Goal: Information Seeking & Learning: Learn about a topic

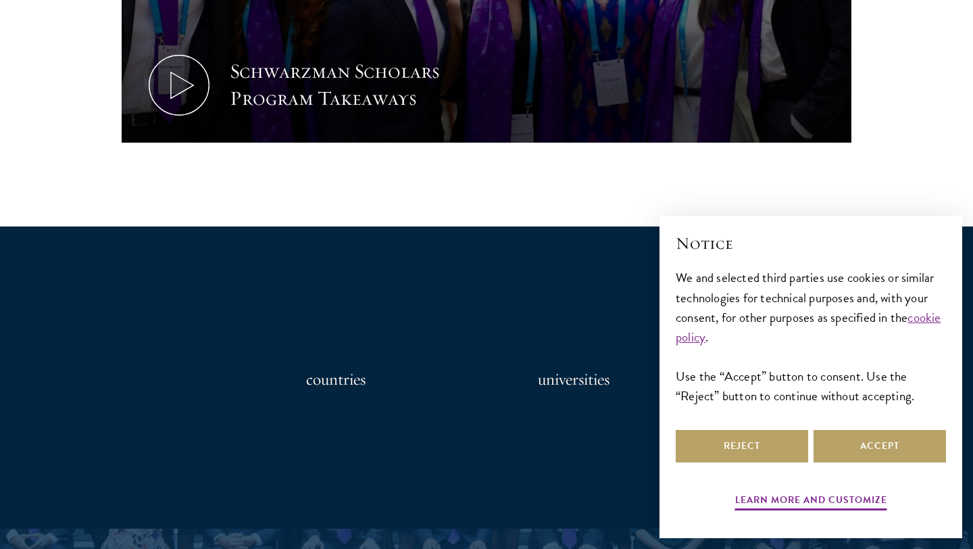
scroll to position [929, 0]
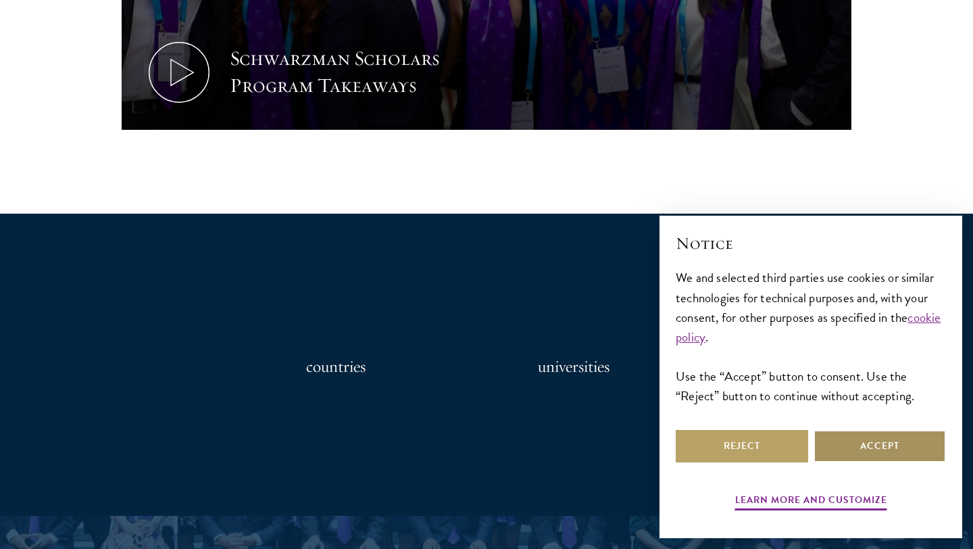
click at [851, 441] on button "Accept" at bounding box center [880, 446] width 132 height 32
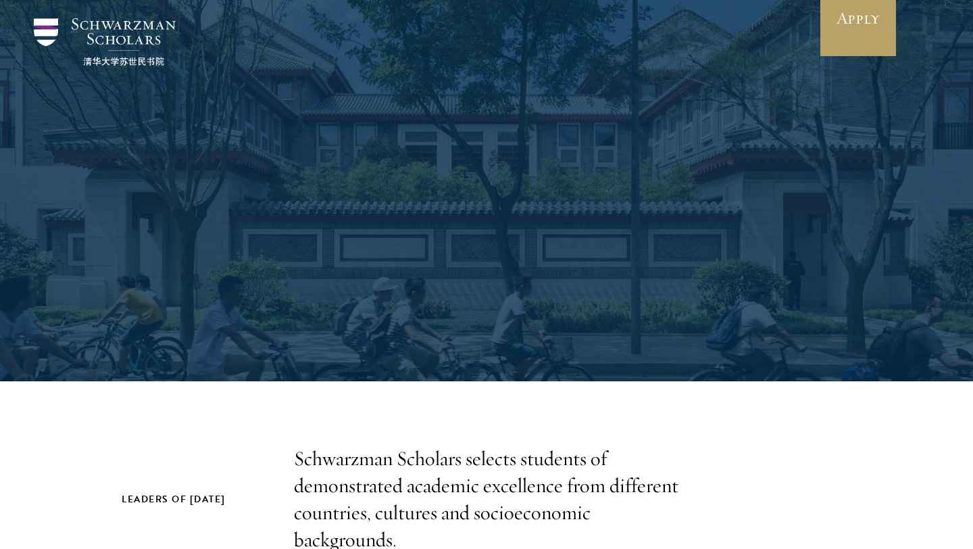
scroll to position [0, 0]
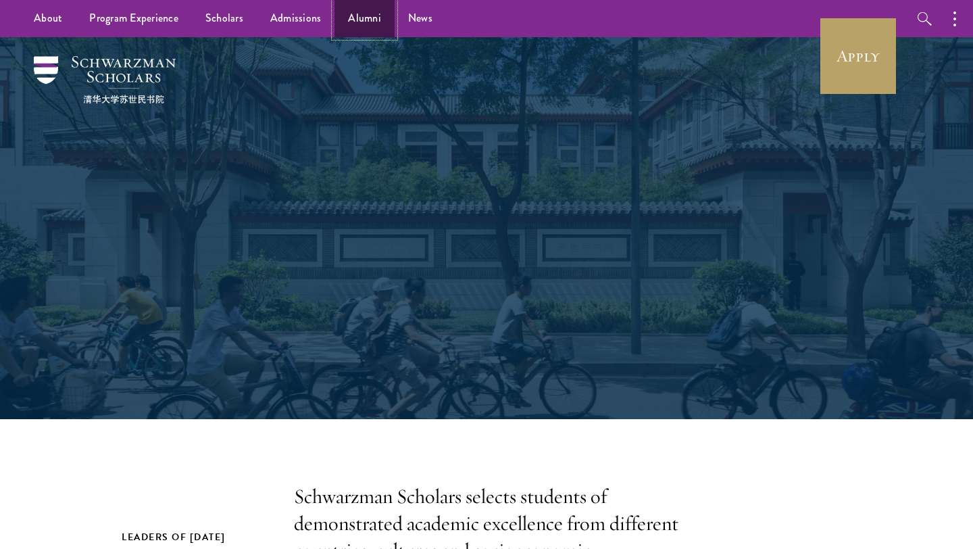
click at [365, 14] on link "Alumni" at bounding box center [364, 18] width 60 height 37
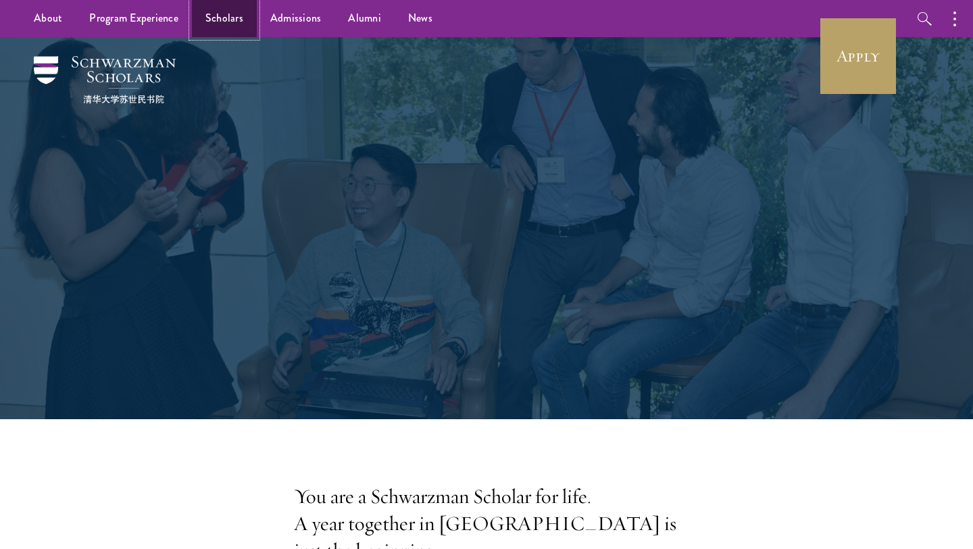
click at [195, 21] on link "Scholars" at bounding box center [224, 18] width 65 height 37
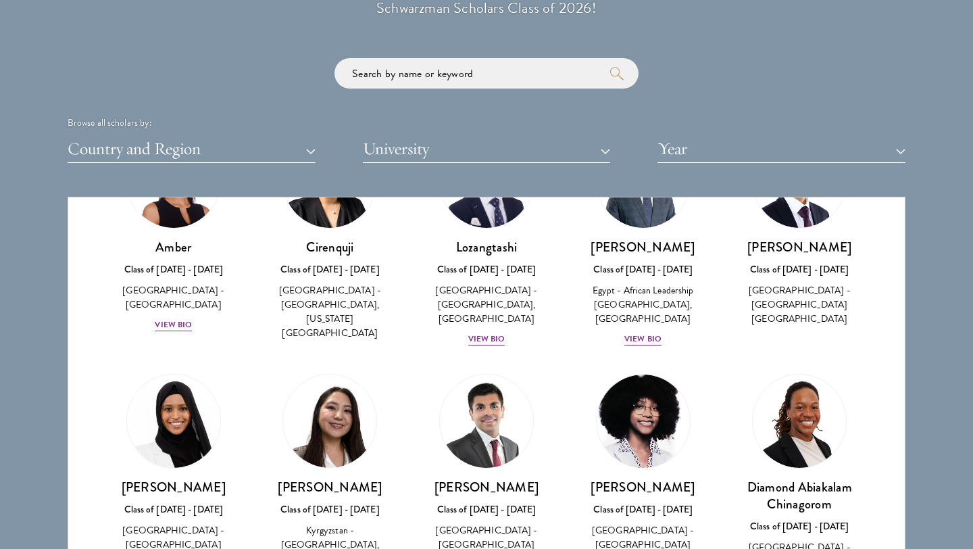
scroll to position [1599, 0]
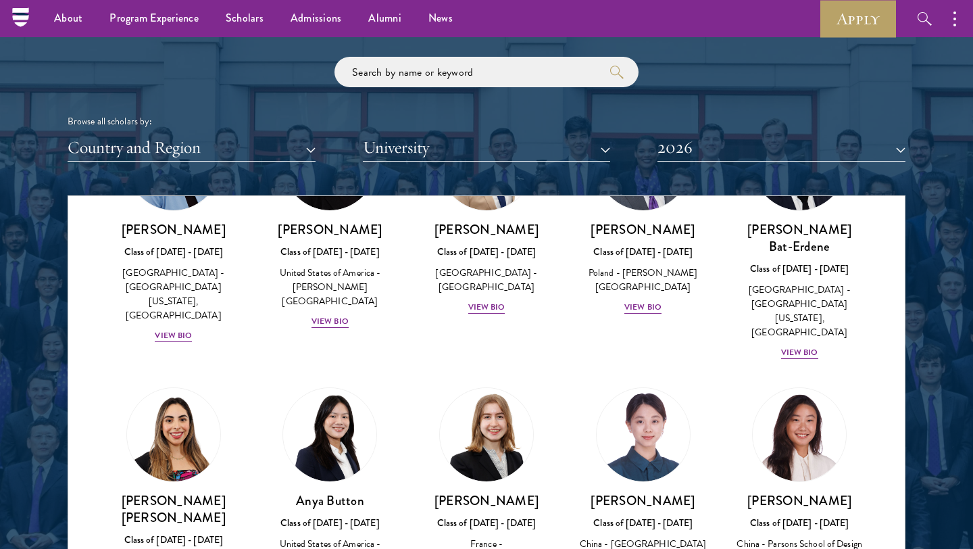
scroll to position [908, 0]
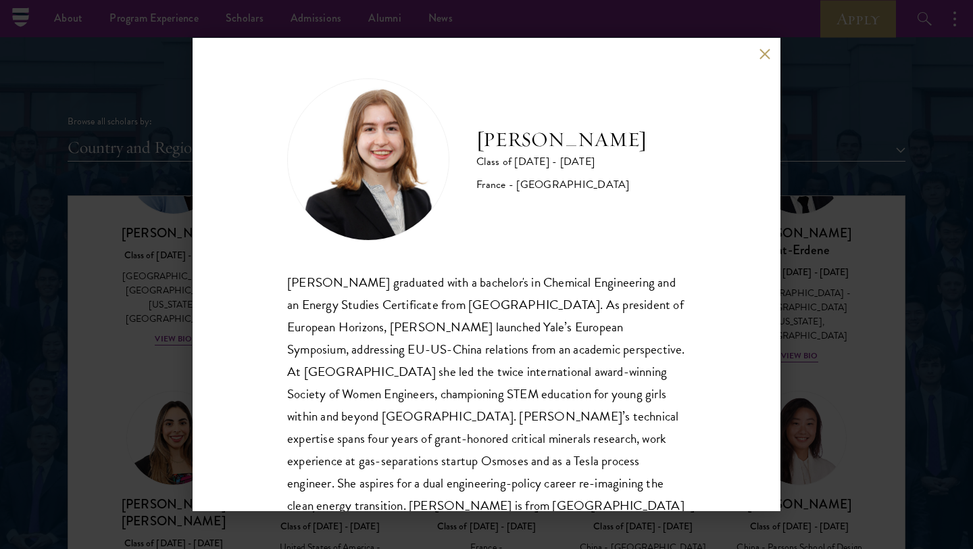
scroll to position [46, 0]
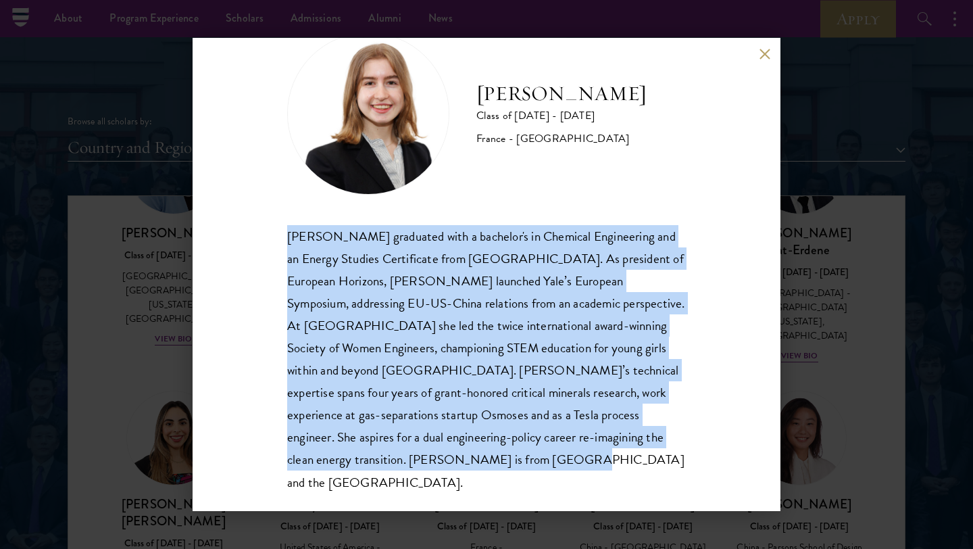
drag, startPoint x: 286, startPoint y: 234, endPoint x: 431, endPoint y: 458, distance: 267.3
click at [431, 459] on div "[PERSON_NAME] Class of [DATE] - [DATE] [GEOGRAPHIC_DATA] - [GEOGRAPHIC_DATA] [P…" at bounding box center [487, 274] width 588 height 473
copy div "[PERSON_NAME] graduated with a bachelor's in Chemical Engineering and an Energy…"
click at [760, 57] on button at bounding box center [764, 53] width 11 height 11
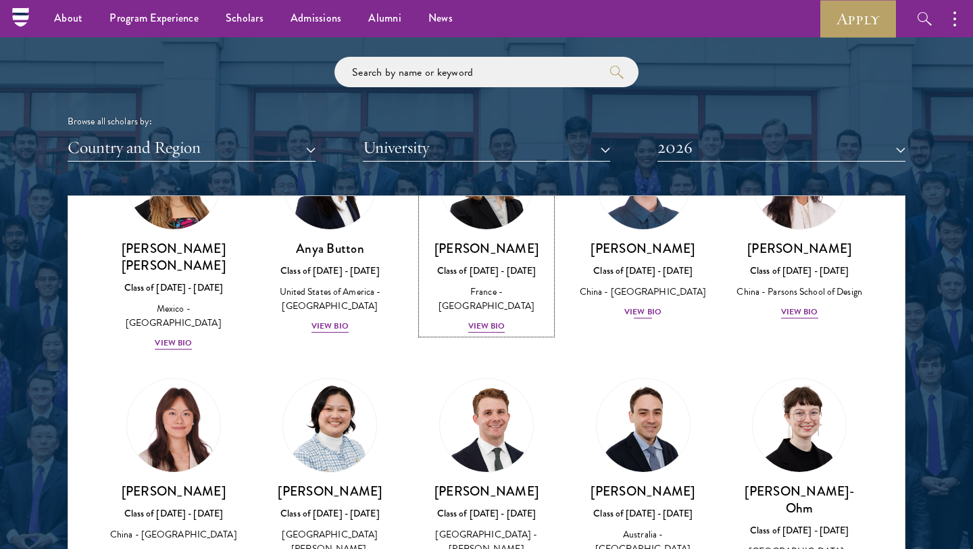
scroll to position [1164, 0]
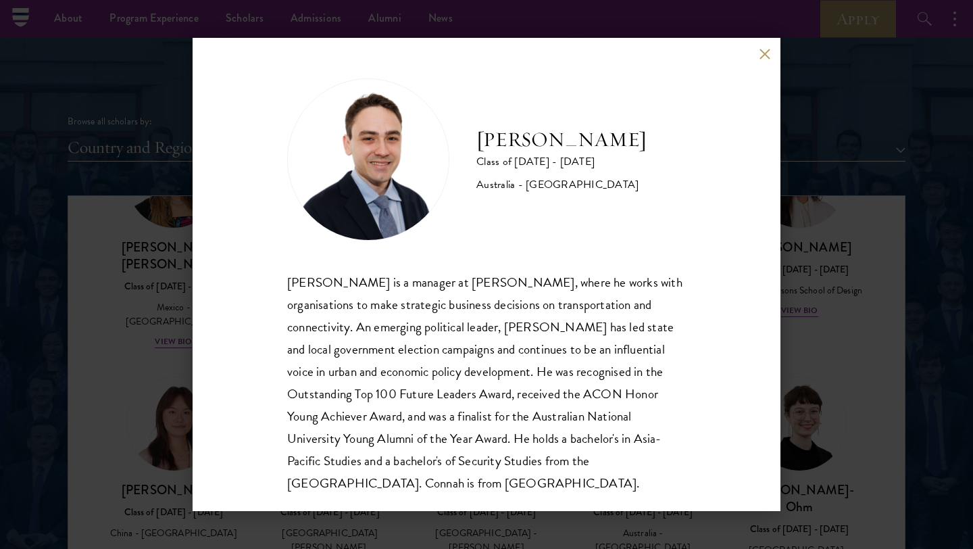
scroll to position [24, 0]
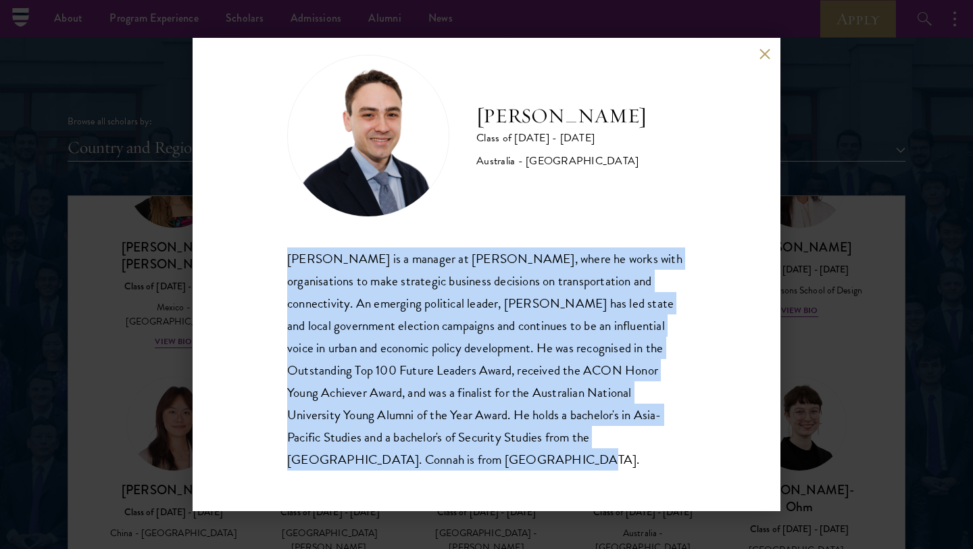
drag, startPoint x: 289, startPoint y: 256, endPoint x: 555, endPoint y: 465, distance: 338.4
click at [553, 465] on div "[PERSON_NAME] is a manager at [PERSON_NAME], where he works with organisations …" at bounding box center [486, 358] width 399 height 223
copy div "[PERSON_NAME] is a manager at [PERSON_NAME], where he works with organisations …"
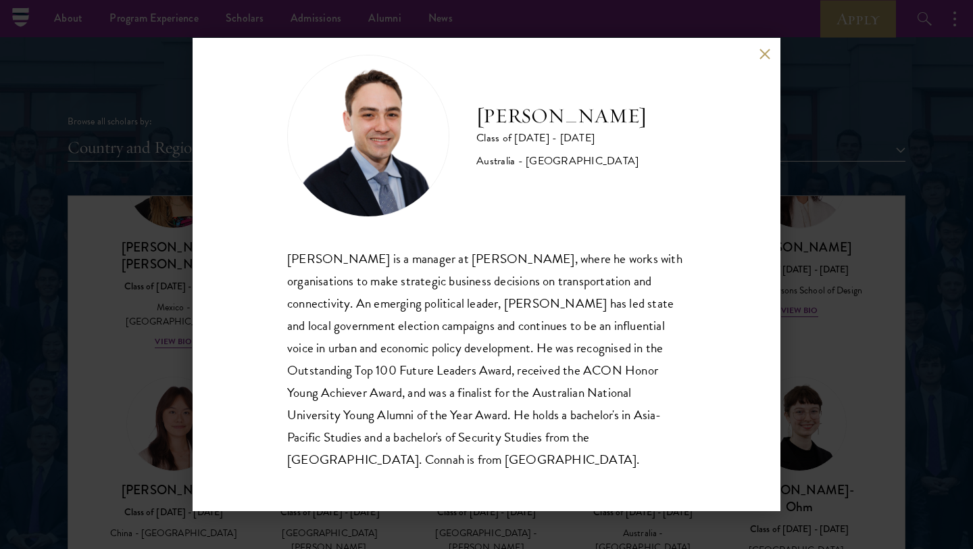
click at [768, 59] on div "[PERSON_NAME] Class of [DATE] - [DATE] [GEOGRAPHIC_DATA] - [GEOGRAPHIC_DATA] [P…" at bounding box center [487, 274] width 588 height 473
click at [766, 57] on button at bounding box center [764, 53] width 11 height 11
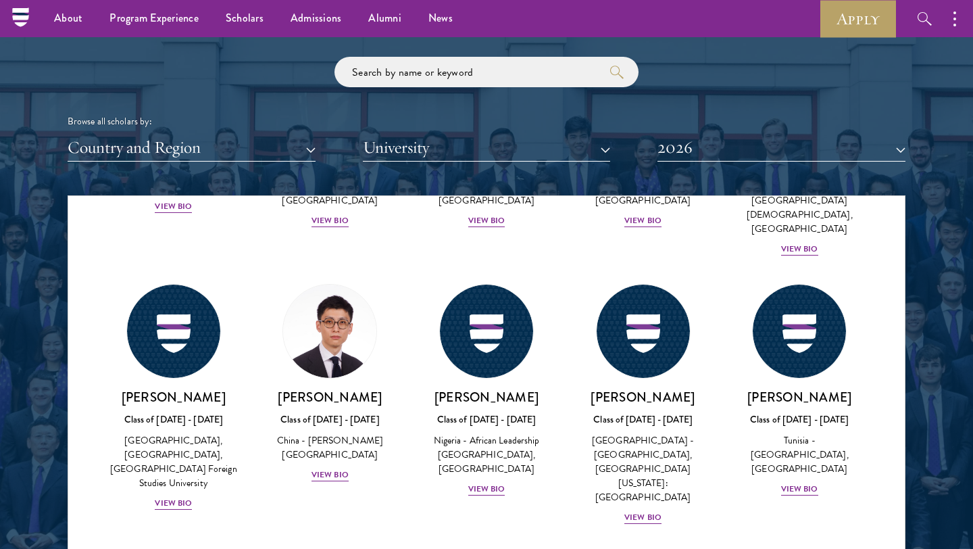
scroll to position [4104, 0]
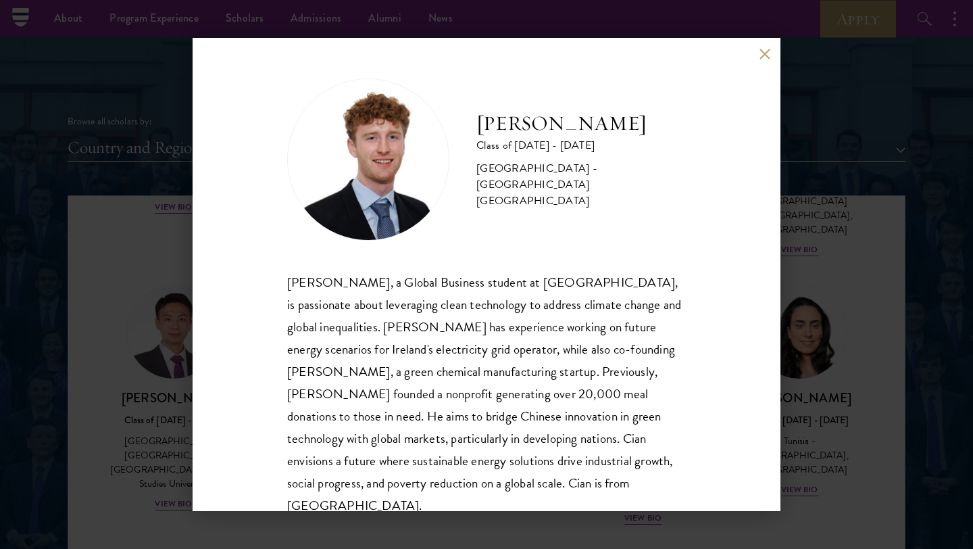
scroll to position [24, 0]
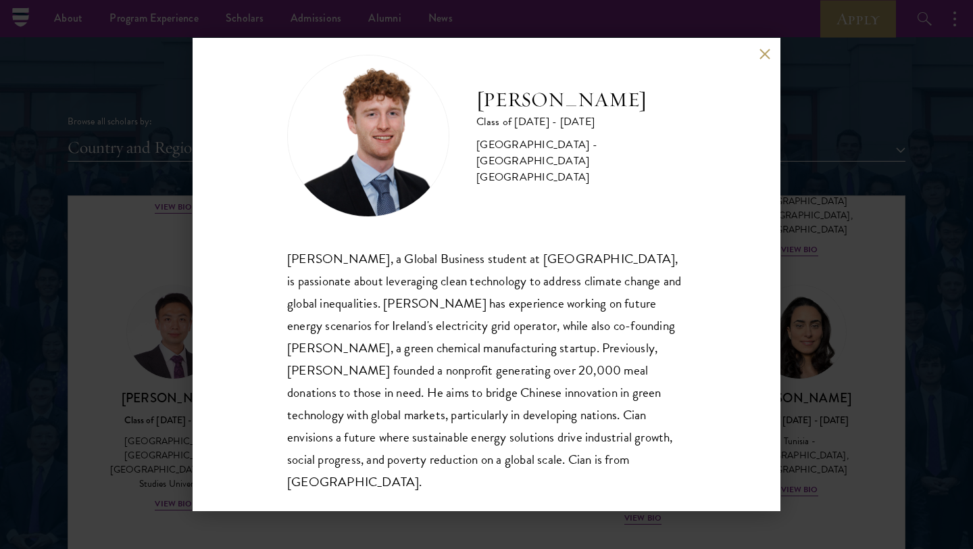
click at [762, 53] on button at bounding box center [764, 53] width 11 height 11
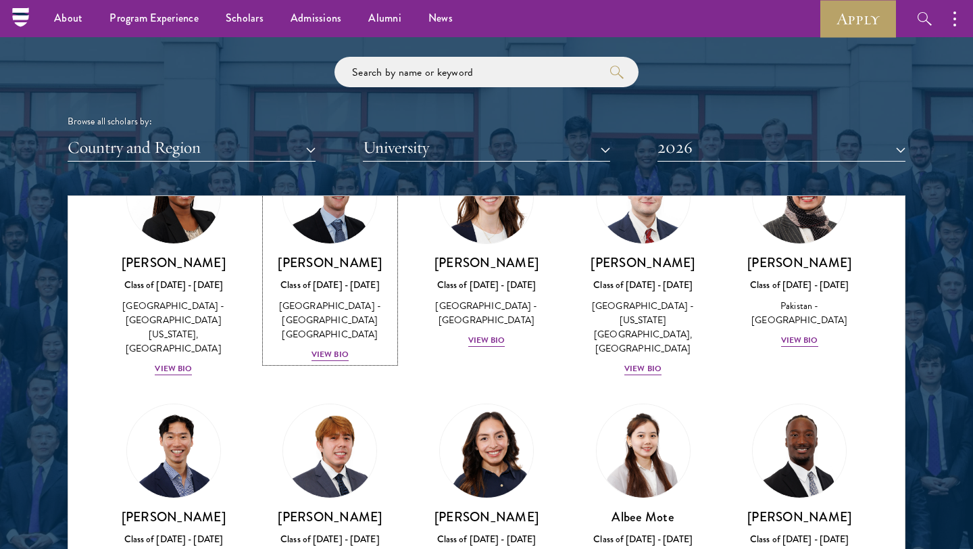
scroll to position [4521, 0]
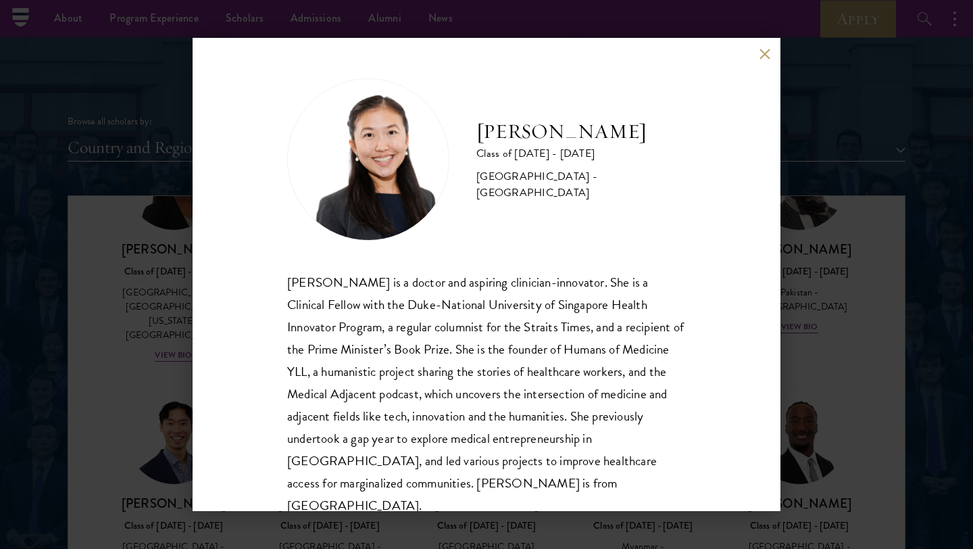
scroll to position [24, 0]
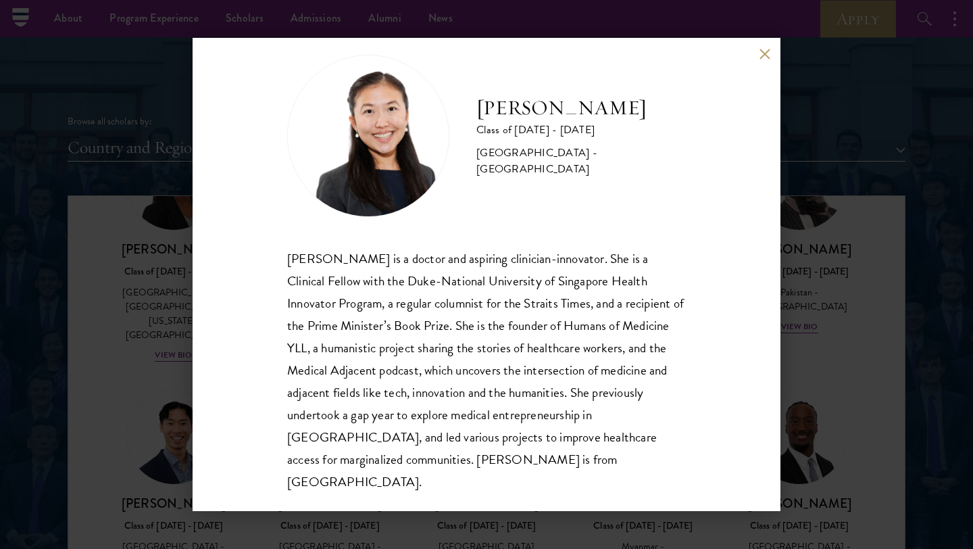
click at [770, 54] on div "[PERSON_NAME] Class of [DATE] - [DATE] [GEOGRAPHIC_DATA] - [GEOGRAPHIC_DATA] [P…" at bounding box center [487, 274] width 588 height 473
click at [766, 55] on button at bounding box center [764, 53] width 11 height 11
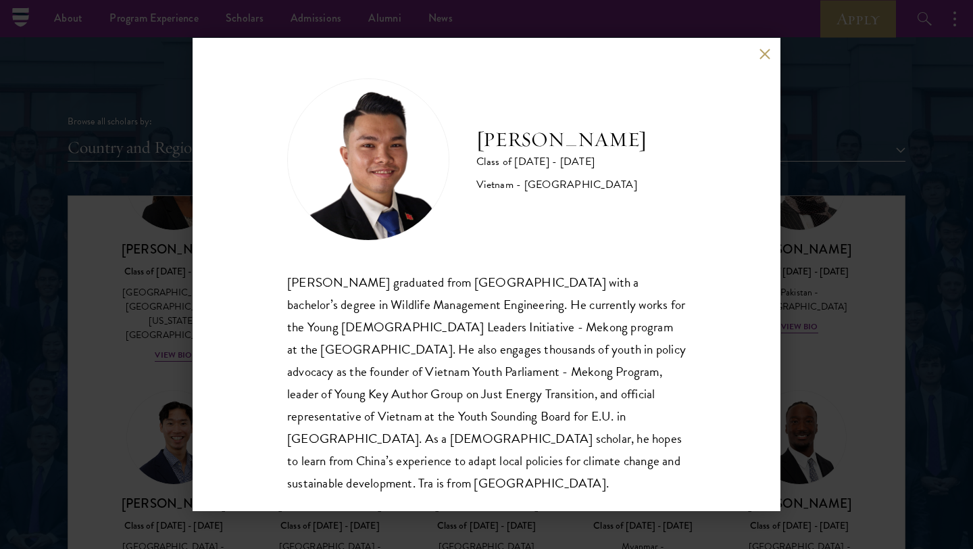
click at [767, 59] on button at bounding box center [764, 53] width 11 height 11
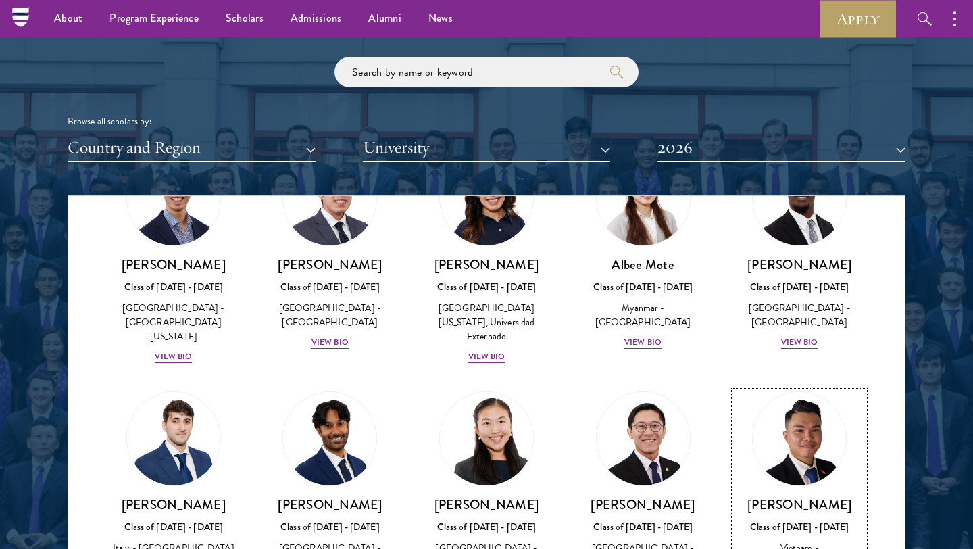
scroll to position [4761, 0]
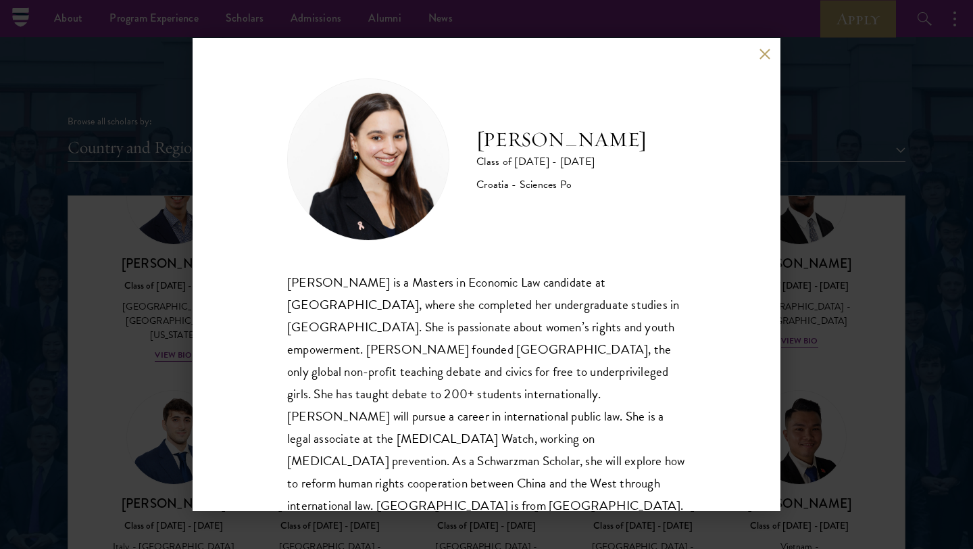
click at [763, 57] on button at bounding box center [764, 53] width 11 height 11
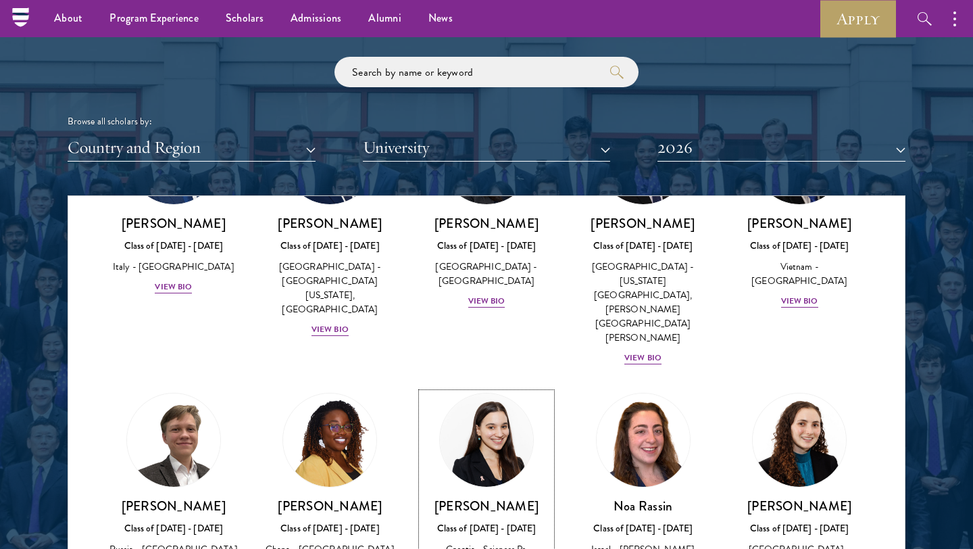
scroll to position [5055, 0]
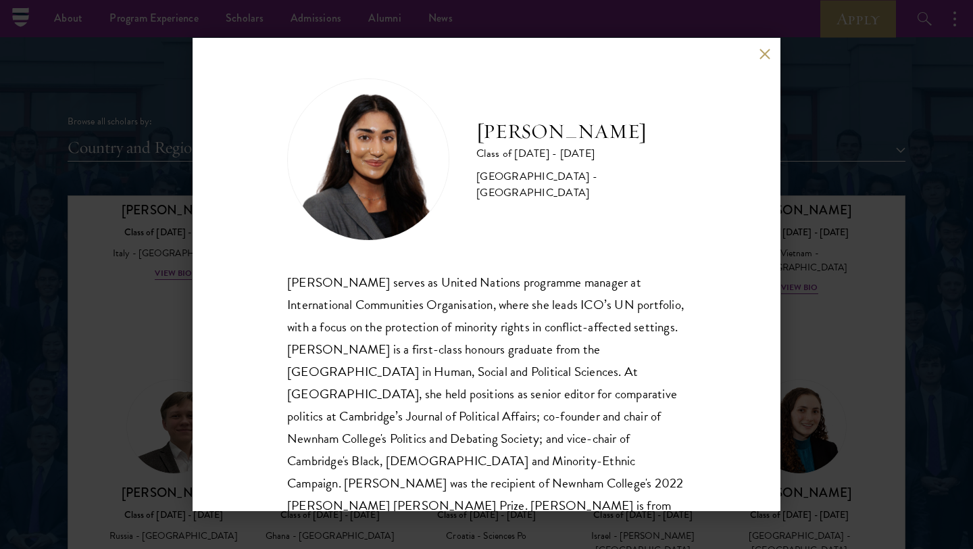
drag, startPoint x: 772, startPoint y: 51, endPoint x: 772, endPoint y: 43, distance: 7.4
click at [772, 47] on div "[PERSON_NAME] Class of [DATE] - [DATE] [GEOGRAPHIC_DATA] - [GEOGRAPHIC_DATA] [P…" at bounding box center [487, 274] width 588 height 473
click at [768, 50] on button at bounding box center [764, 53] width 11 height 11
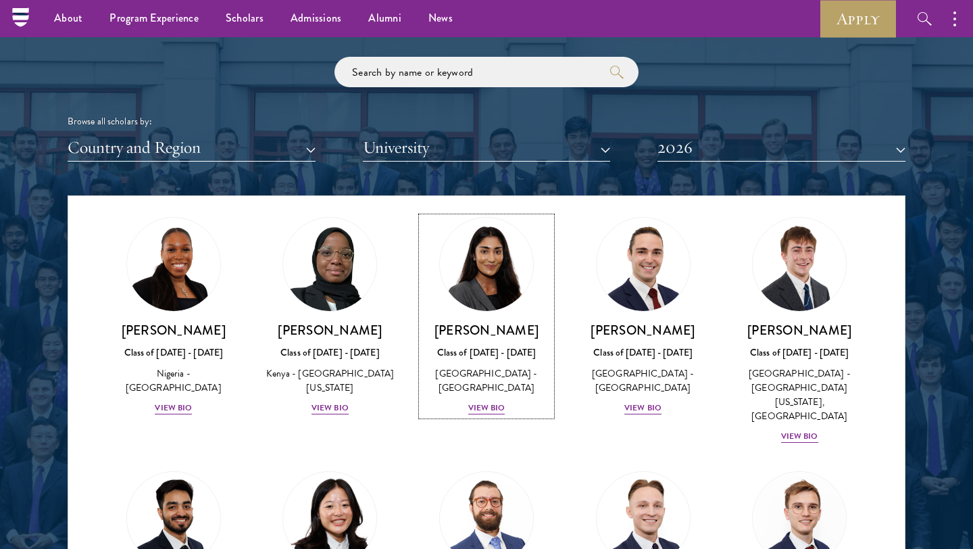
scroll to position [5448, 0]
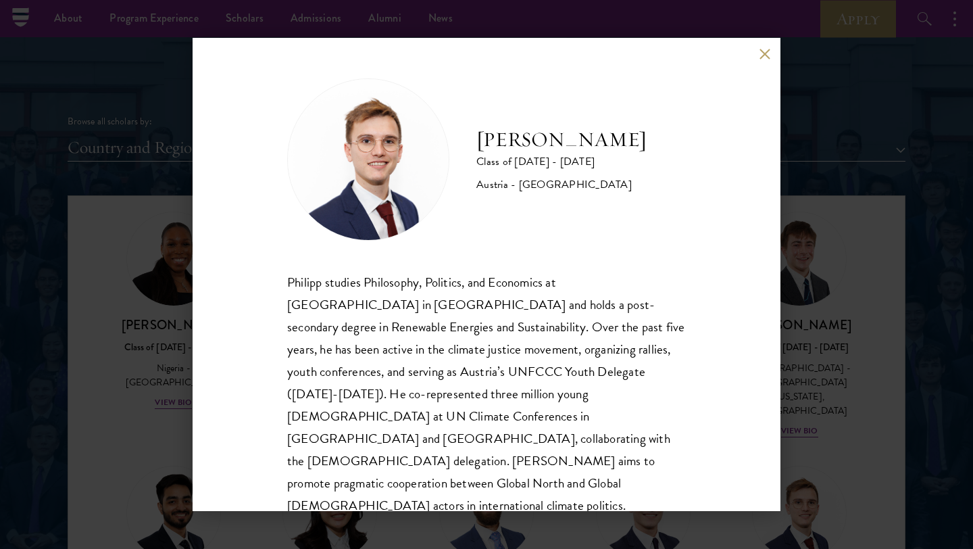
click at [762, 53] on button at bounding box center [764, 53] width 11 height 11
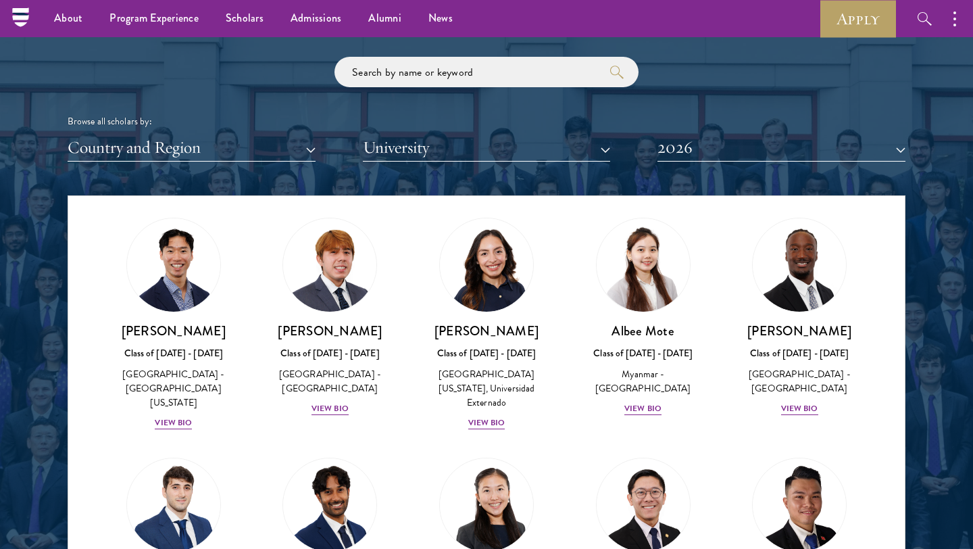
scroll to position [4700, 0]
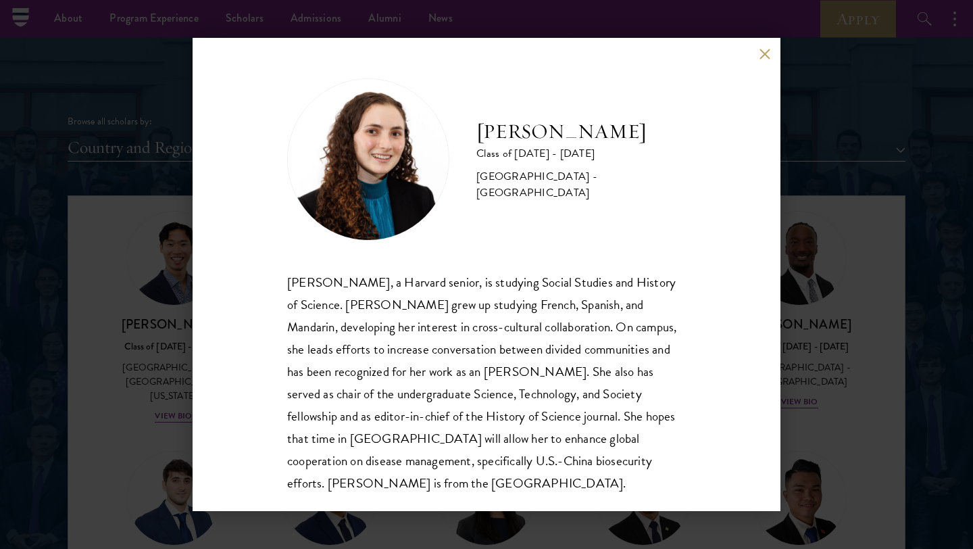
scroll to position [1, 0]
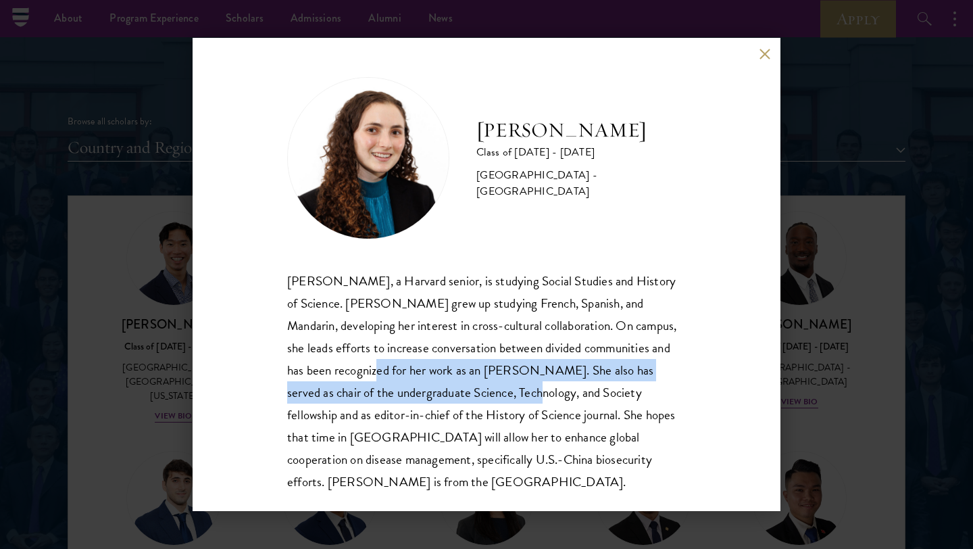
drag, startPoint x: 332, startPoint y: 372, endPoint x: 485, endPoint y: 385, distance: 153.9
click at [485, 385] on div "[PERSON_NAME], a Harvard senior, is studying Social Studies and History of Scie…" at bounding box center [486, 381] width 399 height 223
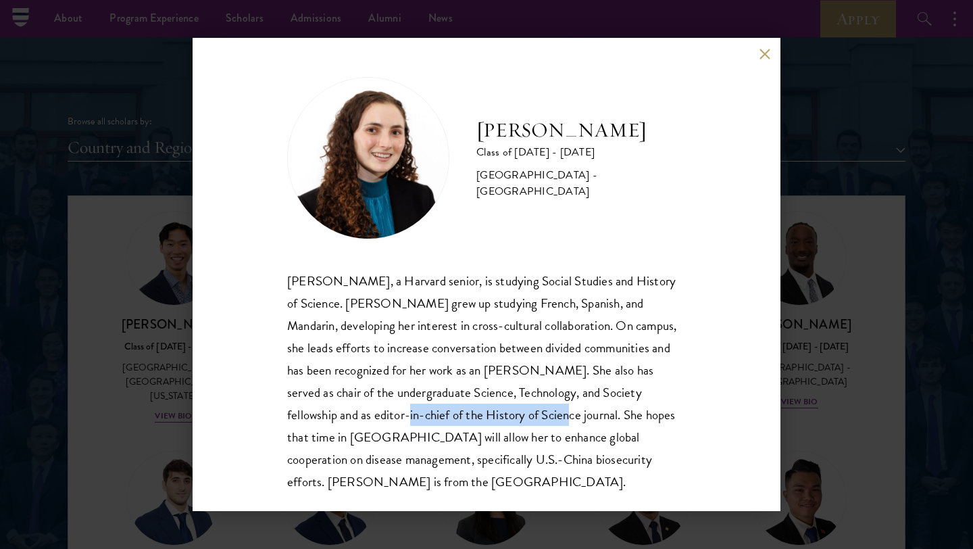
drag, startPoint x: 323, startPoint y: 417, endPoint x: 482, endPoint y: 420, distance: 159.5
click at [482, 422] on div "[PERSON_NAME], a Harvard senior, is studying Social Studies and History of Scie…" at bounding box center [486, 381] width 399 height 223
click at [760, 51] on button at bounding box center [764, 53] width 11 height 11
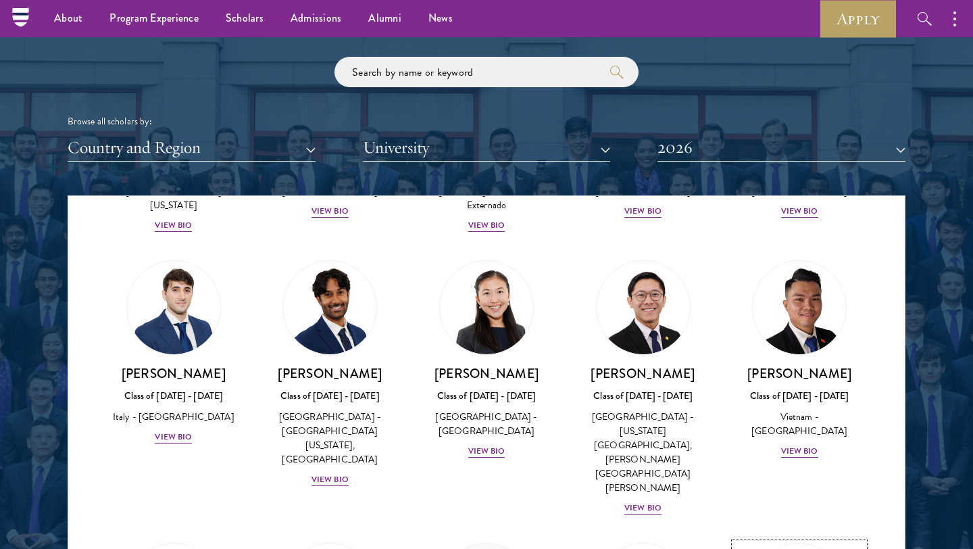
scroll to position [4919, 0]
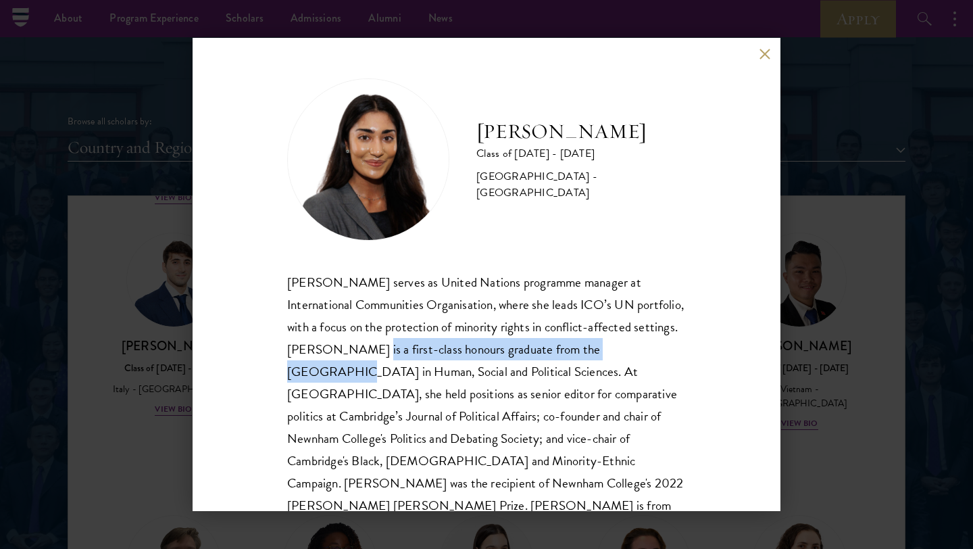
drag, startPoint x: 317, startPoint y: 357, endPoint x: 605, endPoint y: 354, distance: 288.6
click at [605, 355] on div "[PERSON_NAME] serves as United Nations programme manager at International Commu…" at bounding box center [486, 405] width 399 height 268
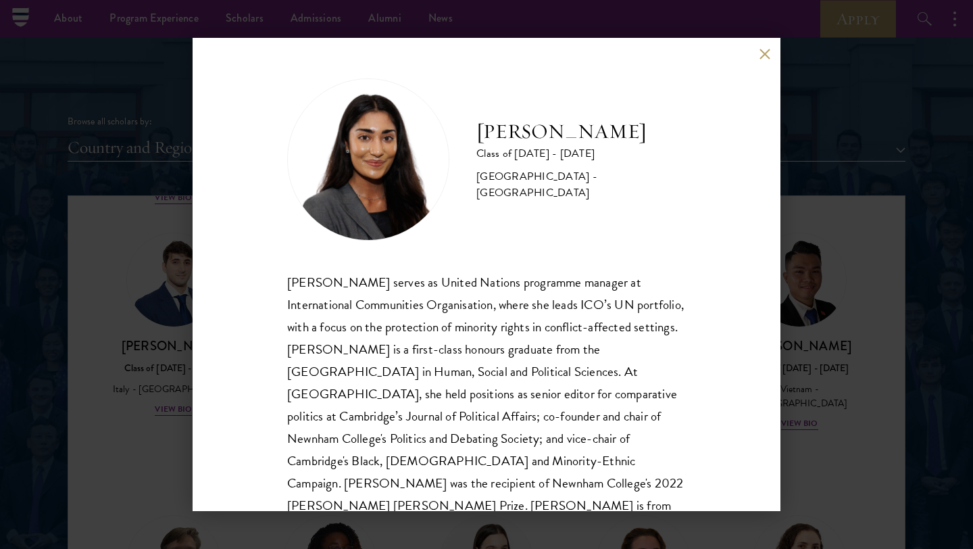
click at [774, 49] on div "[PERSON_NAME] Class of [DATE] - [DATE] [GEOGRAPHIC_DATA] - [GEOGRAPHIC_DATA] [P…" at bounding box center [487, 274] width 588 height 473
click at [762, 55] on button at bounding box center [764, 53] width 11 height 11
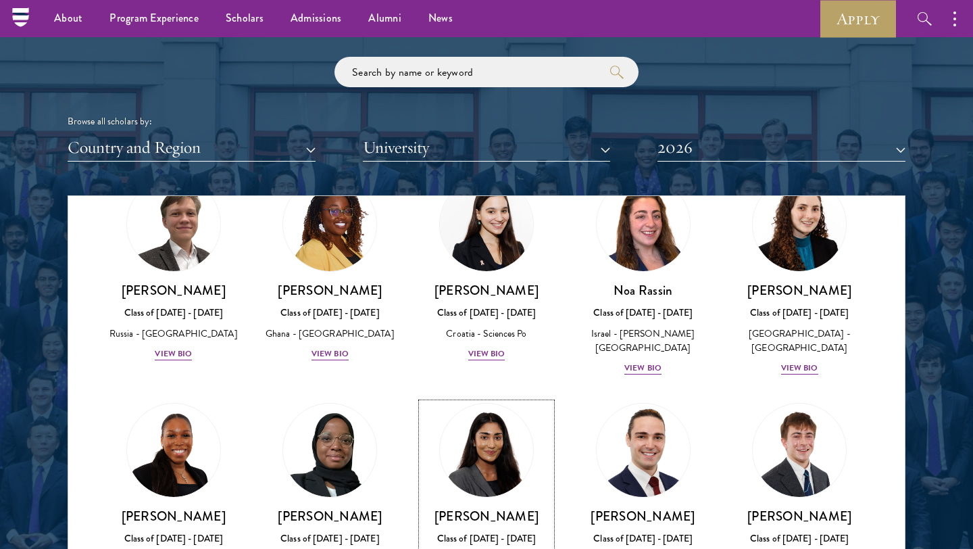
scroll to position [5254, 0]
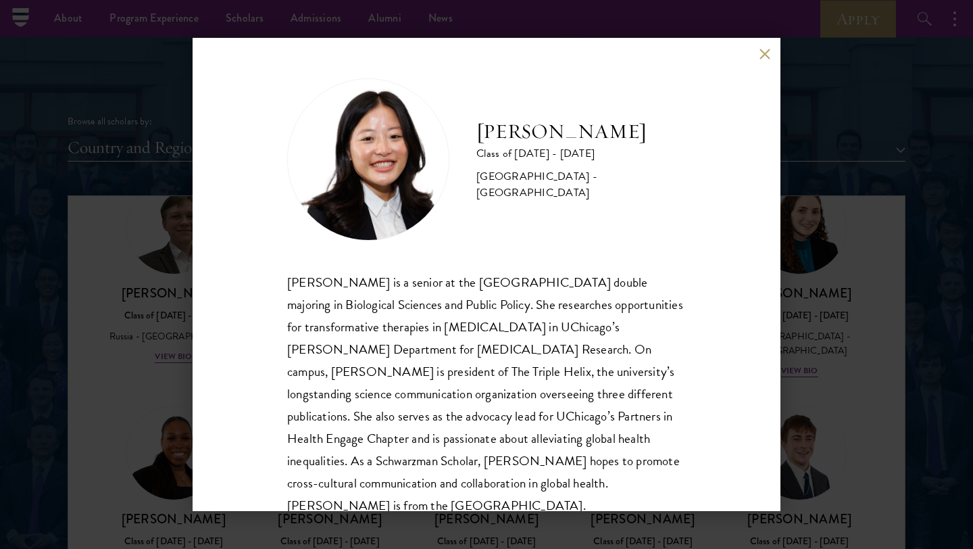
scroll to position [24, 0]
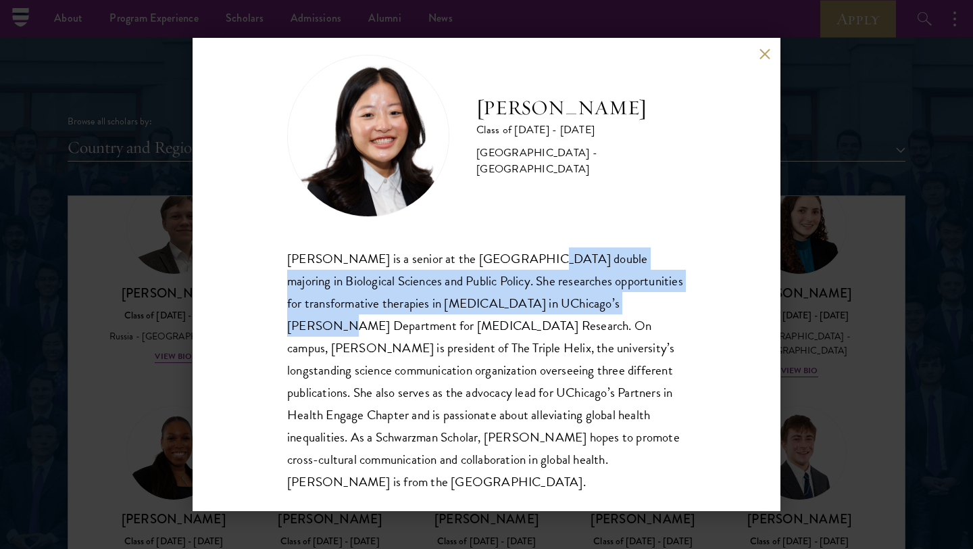
drag, startPoint x: 499, startPoint y: 255, endPoint x: 547, endPoint y: 299, distance: 65.0
click at [547, 299] on div "[PERSON_NAME] is a senior at the [GEOGRAPHIC_DATA] double majoring in Biologica…" at bounding box center [486, 370] width 399 height 246
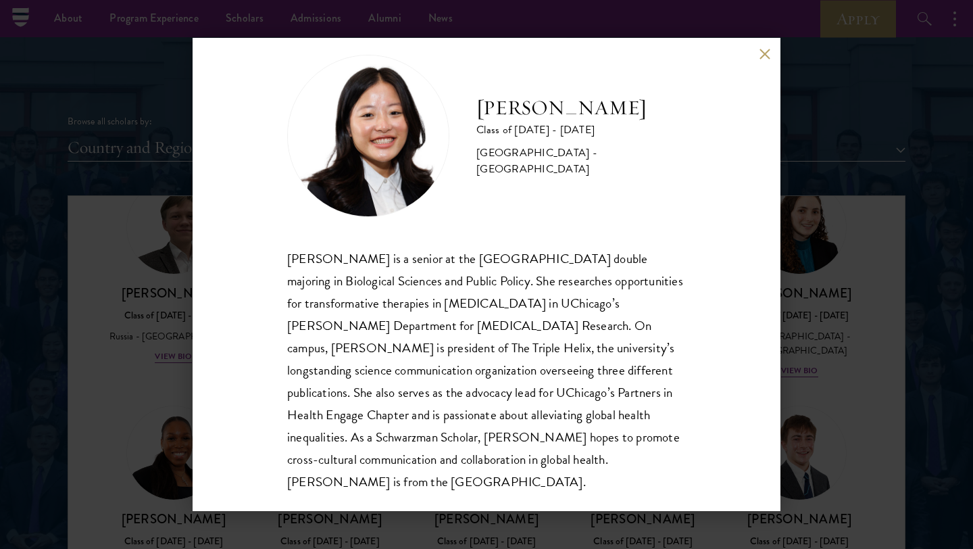
click at [428, 282] on div "[PERSON_NAME] is a senior at the [GEOGRAPHIC_DATA] double majoring in Biologica…" at bounding box center [486, 370] width 399 height 246
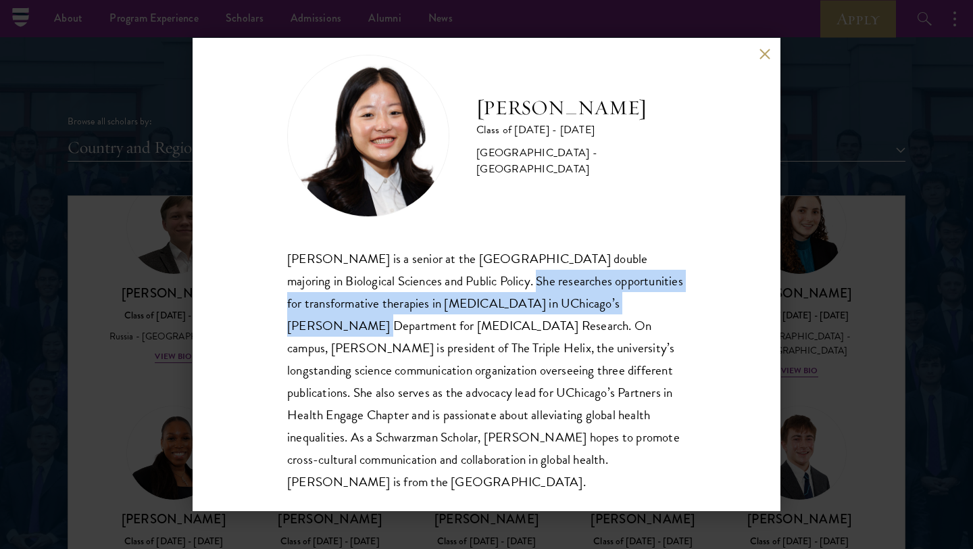
drag, startPoint x: 428, startPoint y: 281, endPoint x: 532, endPoint y: 303, distance: 105.6
click at [532, 305] on div "[PERSON_NAME] is a senior at the [GEOGRAPHIC_DATA] double majoring in Biologica…" at bounding box center [486, 370] width 399 height 246
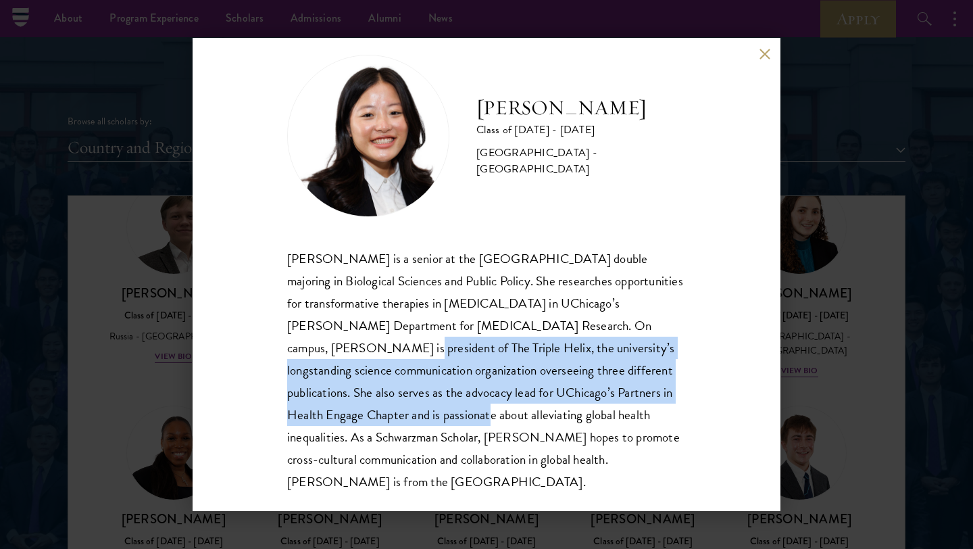
drag, startPoint x: 535, startPoint y: 332, endPoint x: 657, endPoint y: 389, distance: 134.8
click at [657, 389] on div "[PERSON_NAME] is a senior at the [GEOGRAPHIC_DATA] double majoring in Biologica…" at bounding box center [486, 370] width 399 height 246
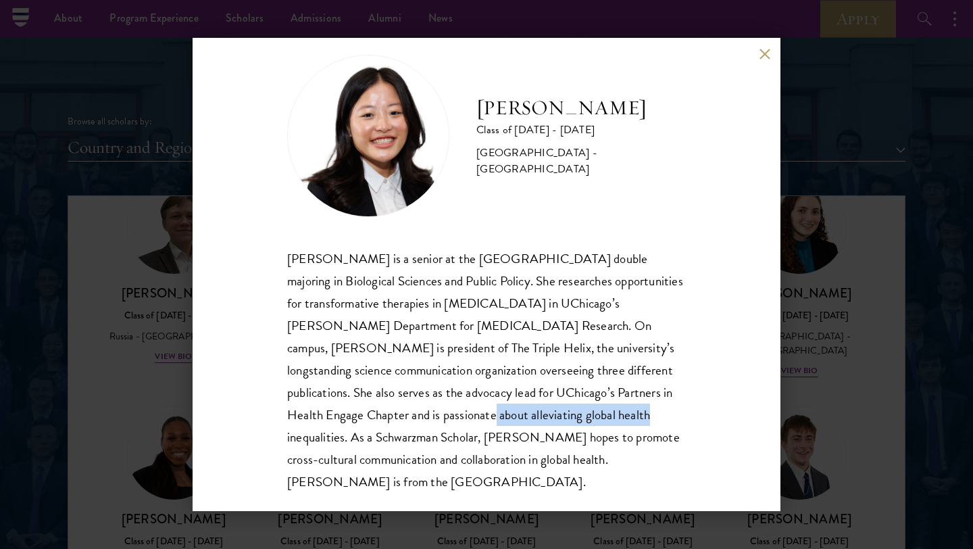
drag, startPoint x: 287, startPoint y: 418, endPoint x: 449, endPoint y: 413, distance: 162.2
click at [447, 418] on div "[PERSON_NAME] is a senior at the [GEOGRAPHIC_DATA] double majoring in Biologica…" at bounding box center [486, 370] width 399 height 246
click at [760, 59] on div "[PERSON_NAME] Class of [DATE] - [DATE] [GEOGRAPHIC_DATA] - [GEOGRAPHIC_DATA] [P…" at bounding box center [487, 274] width 588 height 473
click at [764, 54] on button at bounding box center [764, 53] width 11 height 11
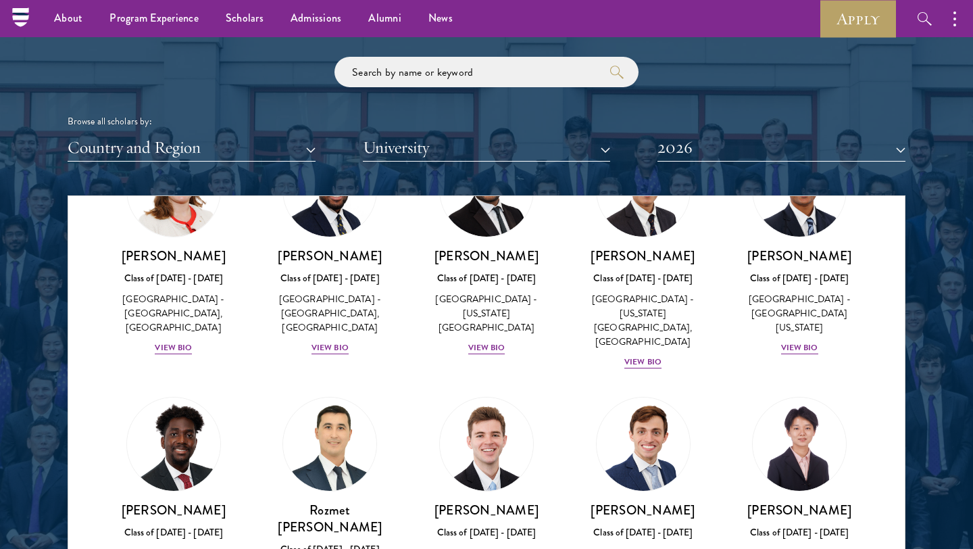
scroll to position [6184, 0]
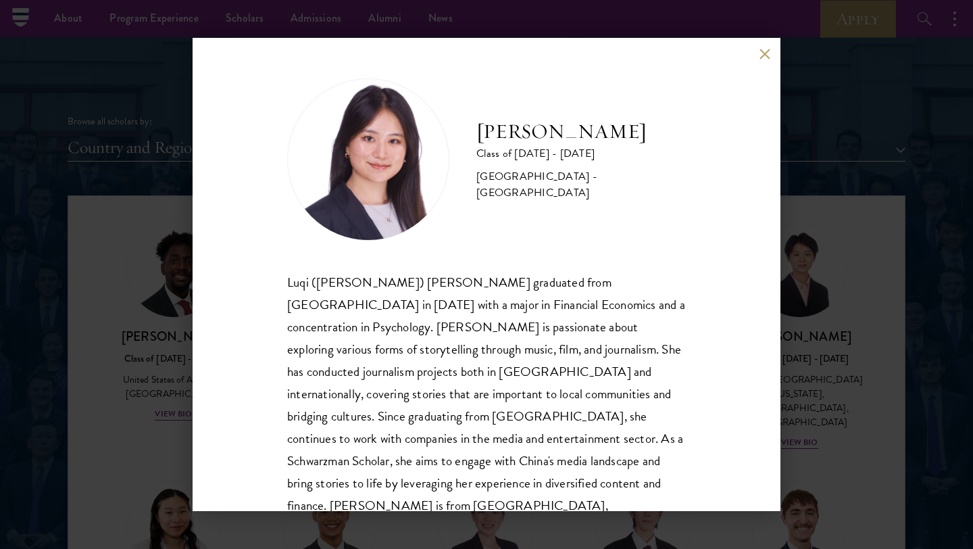
scroll to position [24, 0]
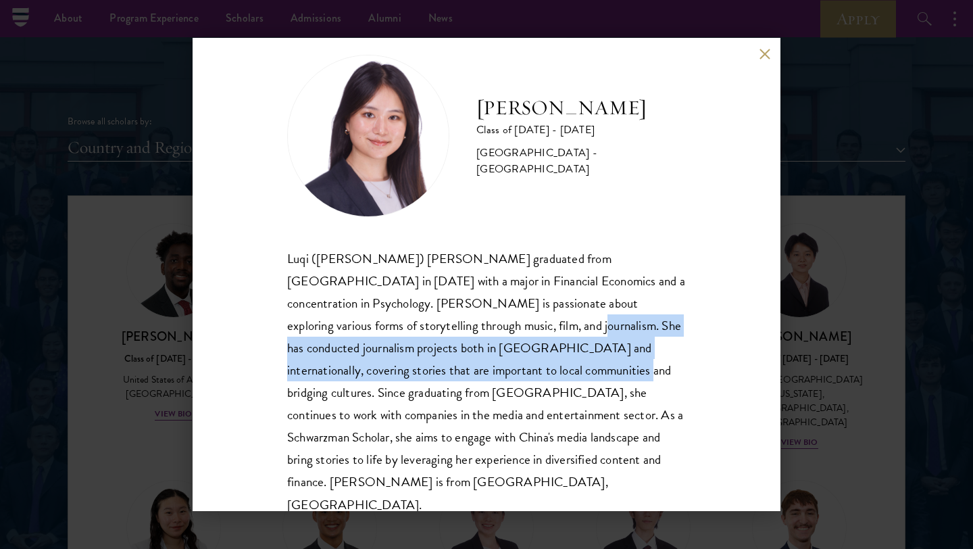
drag, startPoint x: 433, startPoint y: 327, endPoint x: 464, endPoint y: 362, distance: 46.9
click at [464, 362] on div "Luqi ([PERSON_NAME]) [PERSON_NAME] graduated from [GEOGRAPHIC_DATA] in [DATE] w…" at bounding box center [486, 381] width 399 height 268
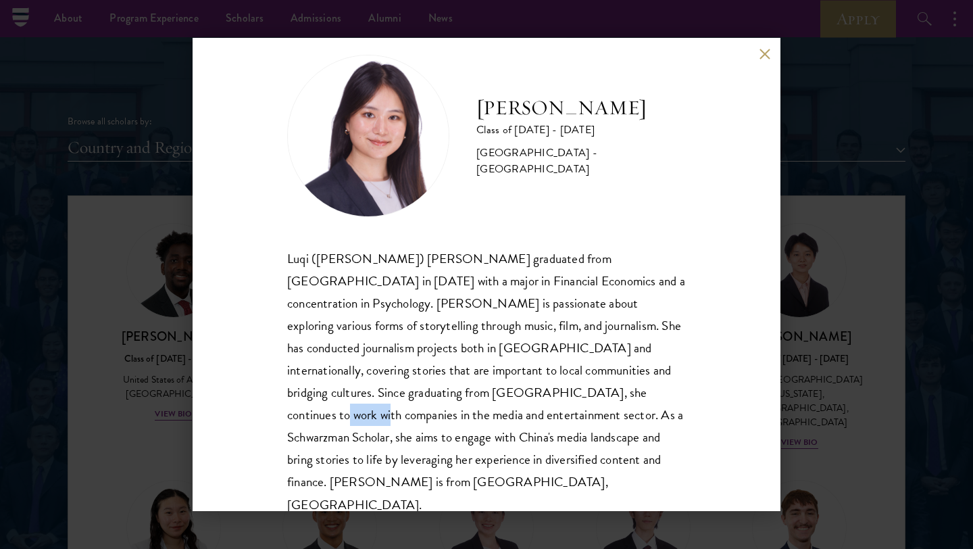
drag, startPoint x: 489, startPoint y: 381, endPoint x: 529, endPoint y: 401, distance: 44.7
click at [529, 401] on div "Luqi ([PERSON_NAME]) [PERSON_NAME] graduated from [GEOGRAPHIC_DATA] in [DATE] w…" at bounding box center [486, 381] width 399 height 268
click at [762, 53] on button at bounding box center [764, 53] width 11 height 11
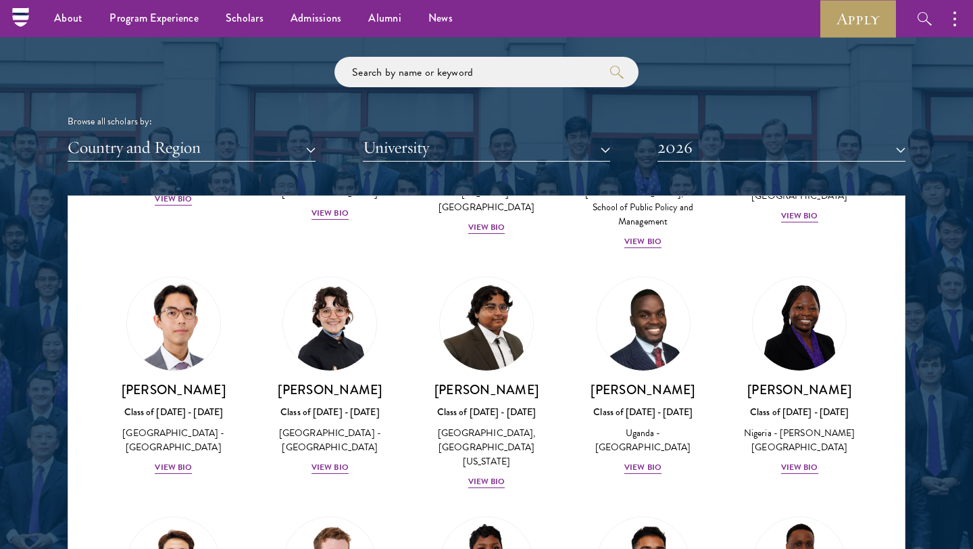
scroll to position [241, 0]
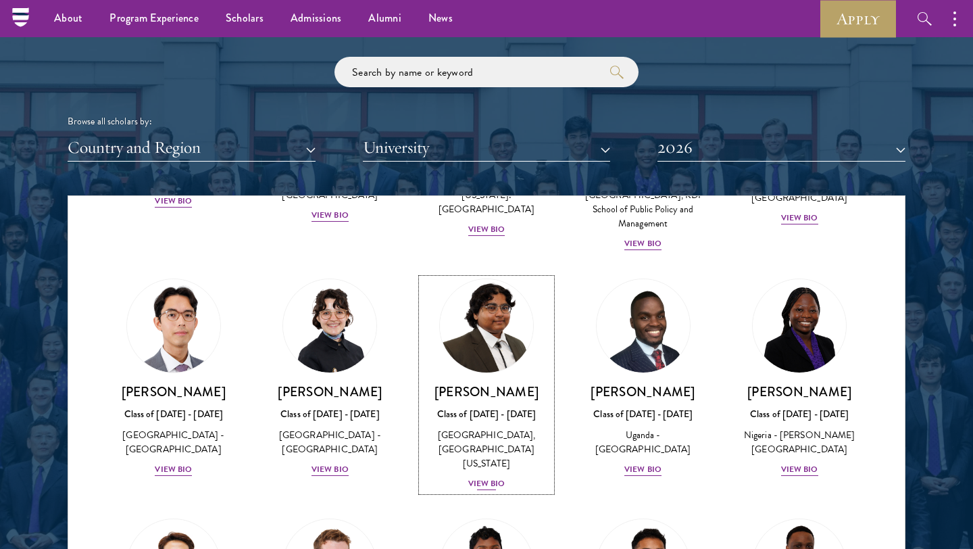
click at [485, 477] on div "View Bio" at bounding box center [486, 483] width 37 height 13
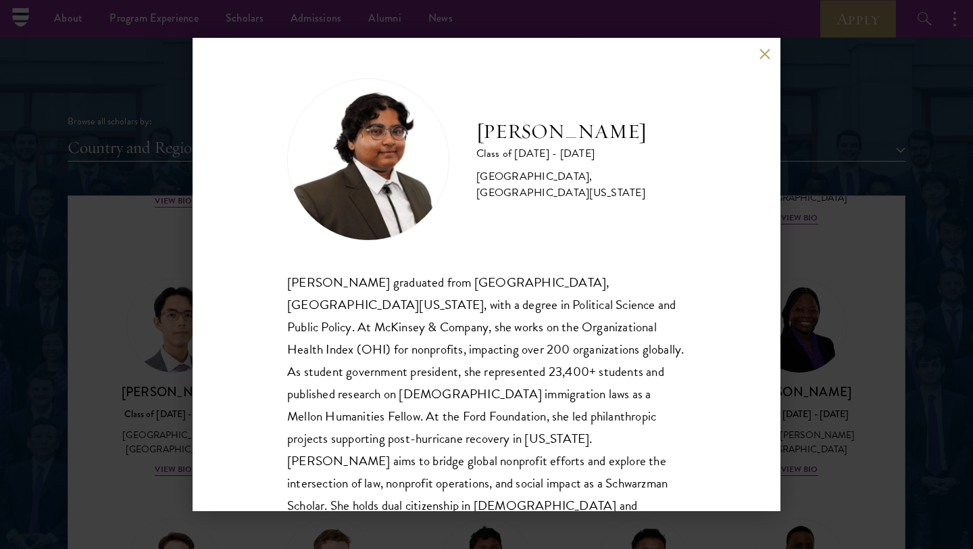
scroll to position [24, 0]
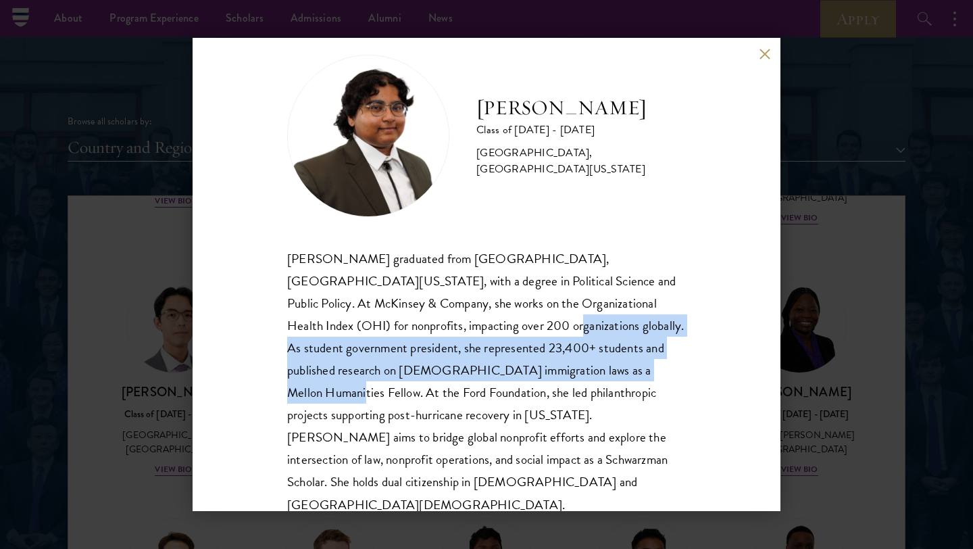
drag, startPoint x: 370, startPoint y: 328, endPoint x: 553, endPoint y: 371, distance: 187.5
click at [553, 371] on div "[PERSON_NAME] graduated from [GEOGRAPHIC_DATA], [GEOGRAPHIC_DATA][US_STATE], wi…" at bounding box center [486, 381] width 399 height 268
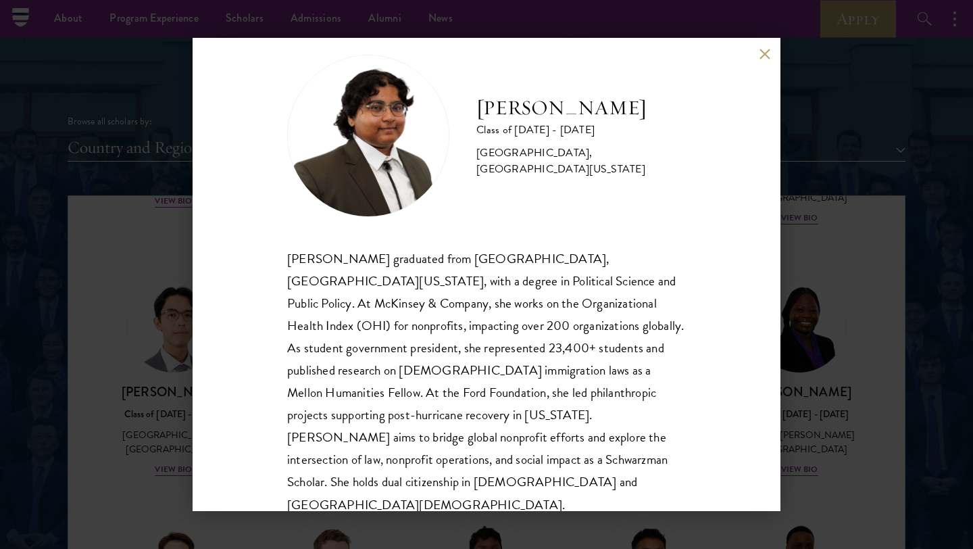
click at [604, 424] on div "[PERSON_NAME] graduated from [GEOGRAPHIC_DATA], [GEOGRAPHIC_DATA][US_STATE], wi…" at bounding box center [486, 381] width 399 height 268
click at [764, 57] on button at bounding box center [764, 53] width 11 height 11
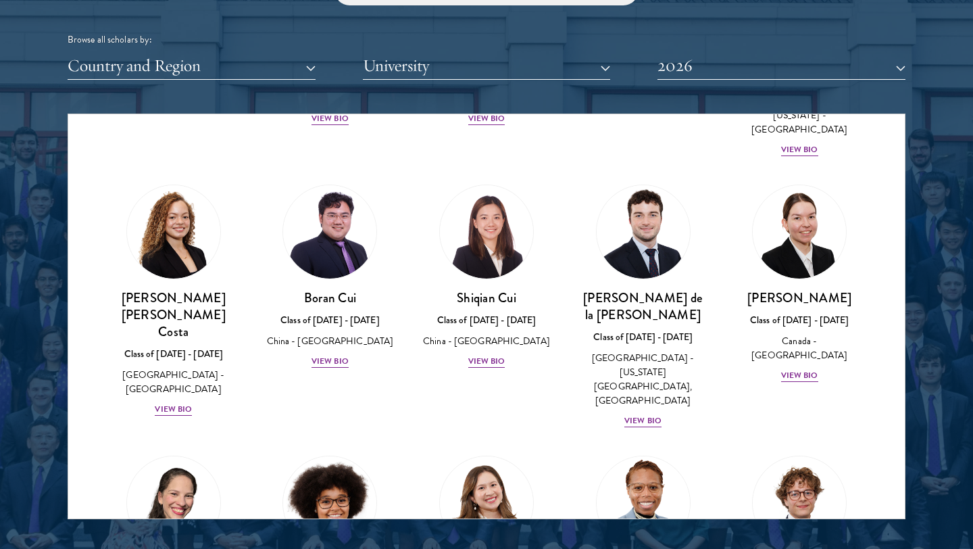
scroll to position [1555, 0]
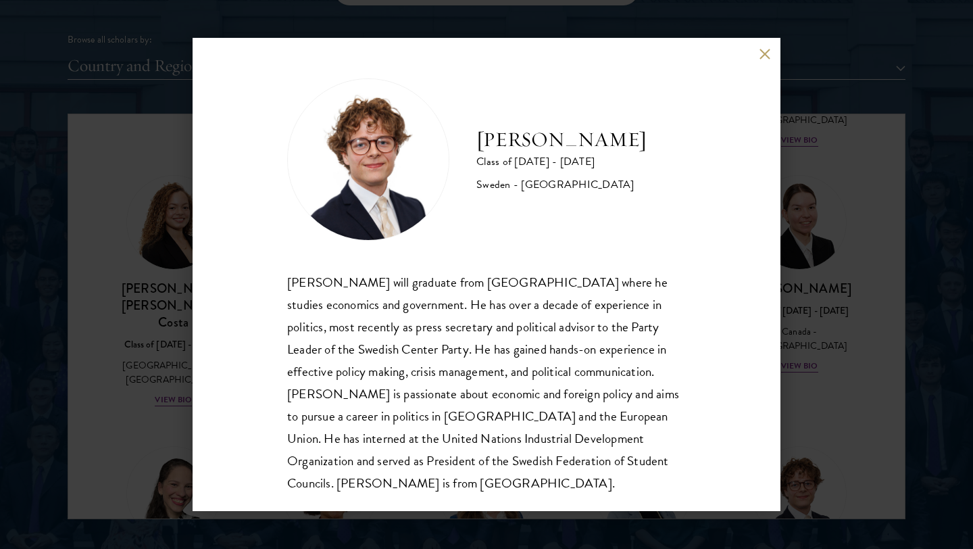
scroll to position [1, 0]
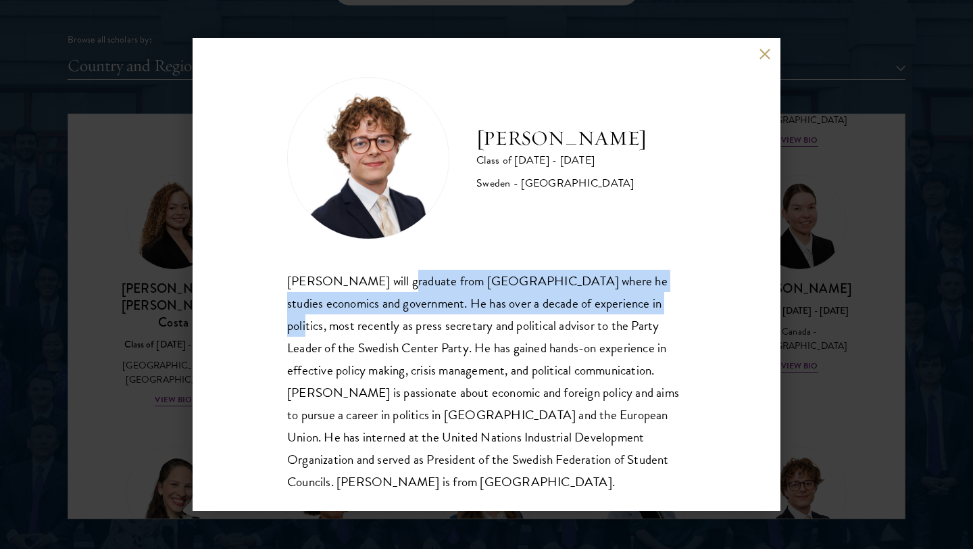
drag, startPoint x: 391, startPoint y: 284, endPoint x: 610, endPoint y: 312, distance: 220.6
click at [610, 312] on div "[PERSON_NAME] will graduate from [GEOGRAPHIC_DATA] where he studies economics a…" at bounding box center [486, 381] width 399 height 223
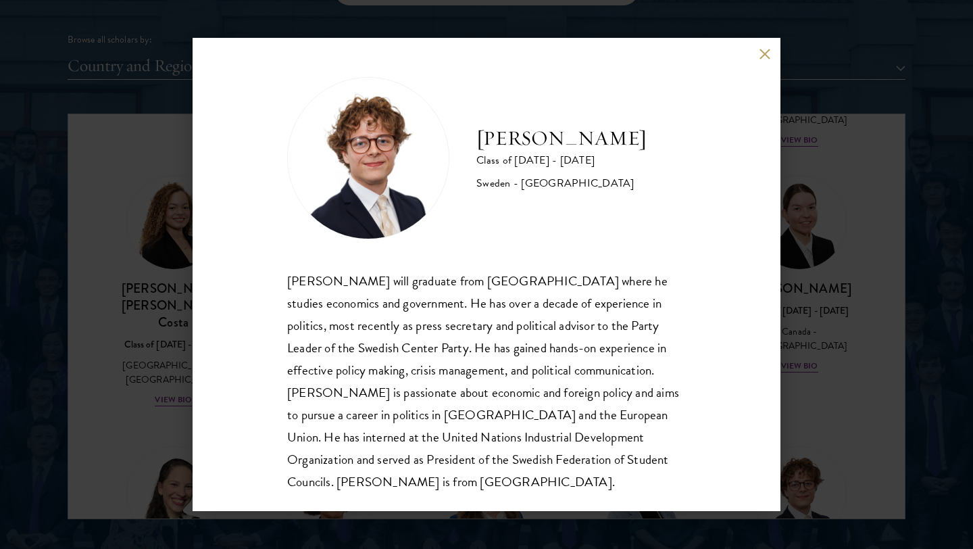
click at [376, 364] on div "[PERSON_NAME] will graduate from [GEOGRAPHIC_DATA] where he studies economics a…" at bounding box center [486, 381] width 399 height 223
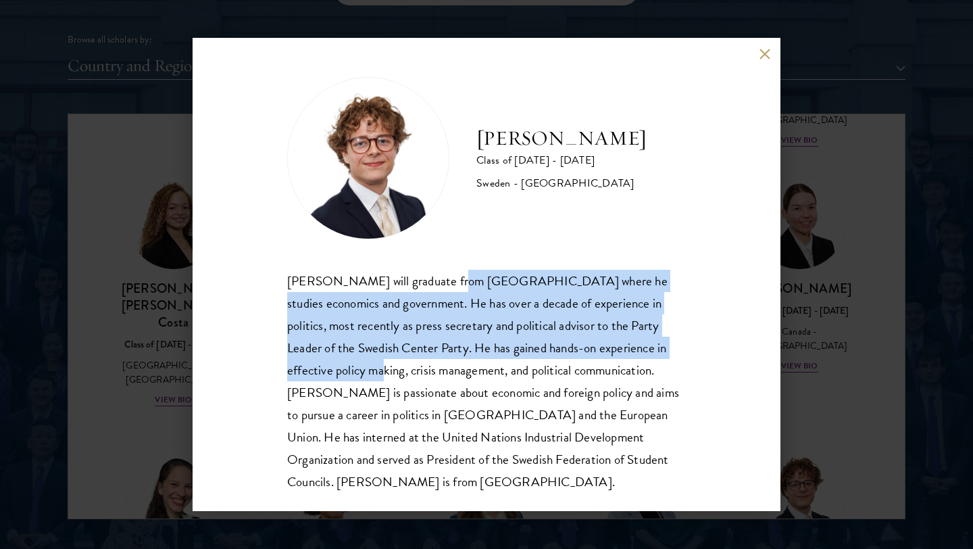
drag, startPoint x: 449, startPoint y: 284, endPoint x: 716, endPoint y: 340, distance: 272.7
click at [716, 343] on div "[PERSON_NAME] Class of [DATE] - [DATE] [GEOGRAPHIC_DATA] - [GEOGRAPHIC_DATA] [P…" at bounding box center [487, 274] width 588 height 473
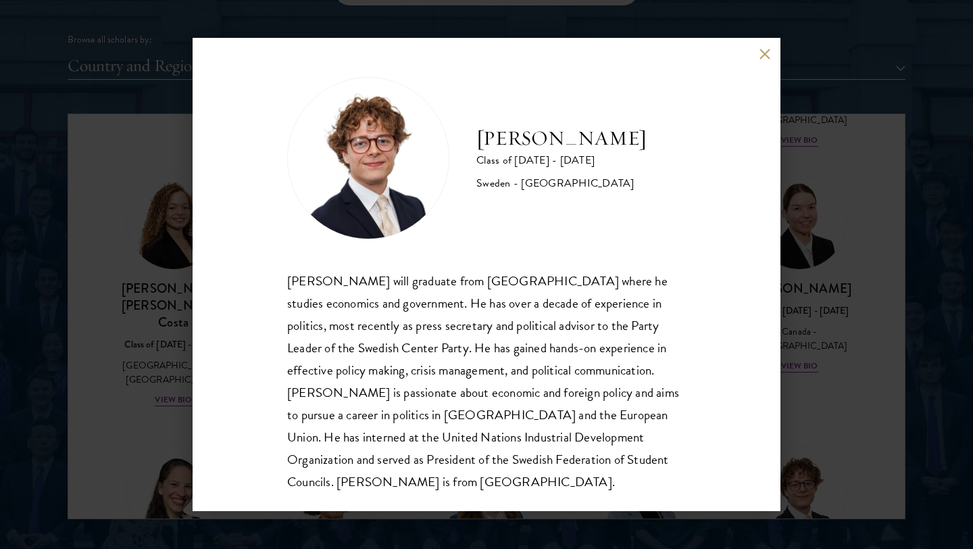
click at [758, 45] on div "[PERSON_NAME] Class of [DATE] - [DATE] [GEOGRAPHIC_DATA] - [GEOGRAPHIC_DATA] [P…" at bounding box center [487, 274] width 588 height 473
click at [761, 57] on button at bounding box center [764, 53] width 11 height 11
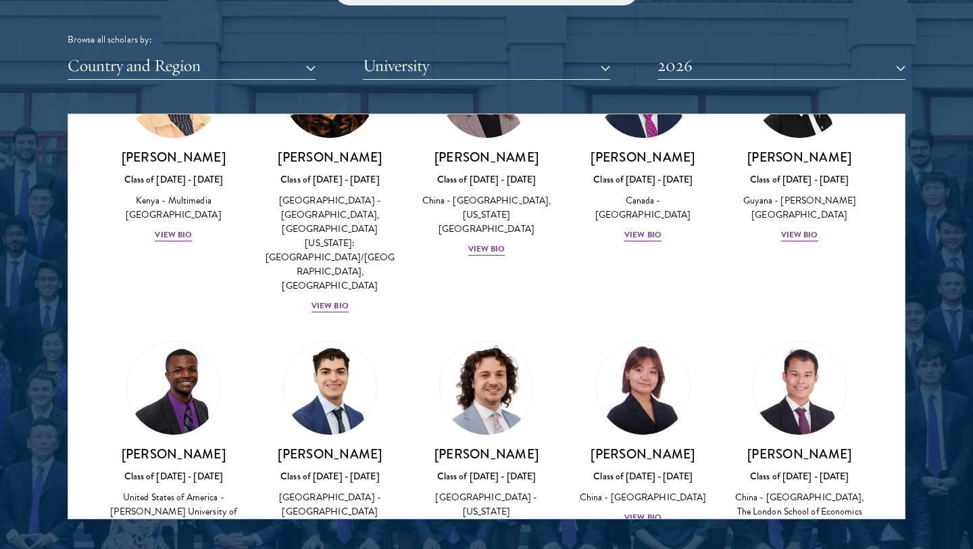
scroll to position [2216, 0]
